Goal: Task Accomplishment & Management: Use online tool/utility

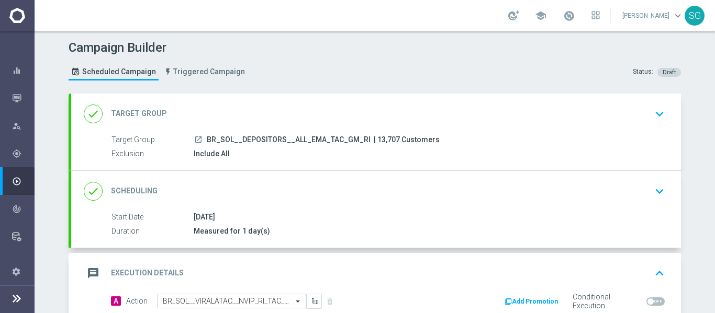
scroll to position [203, 0]
